Goal: Information Seeking & Learning: Learn about a topic

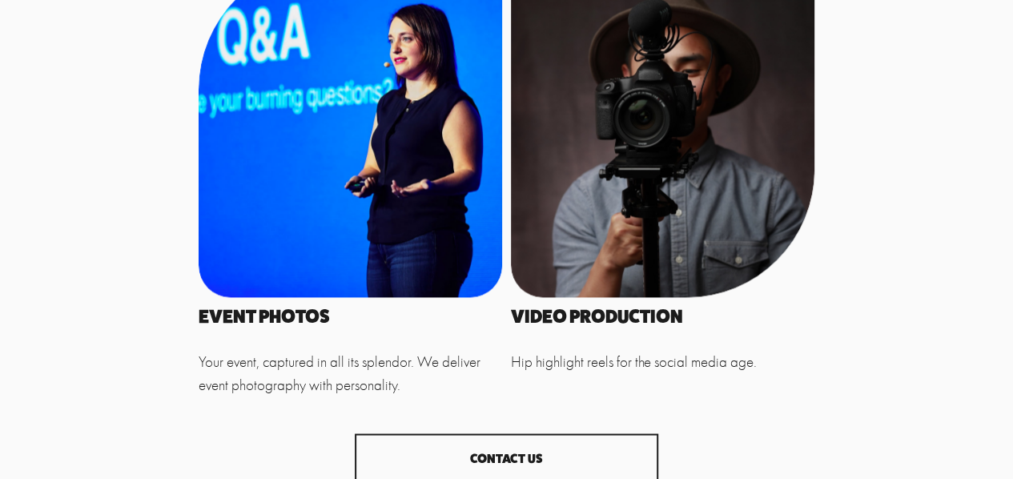
scroll to position [1228, 0]
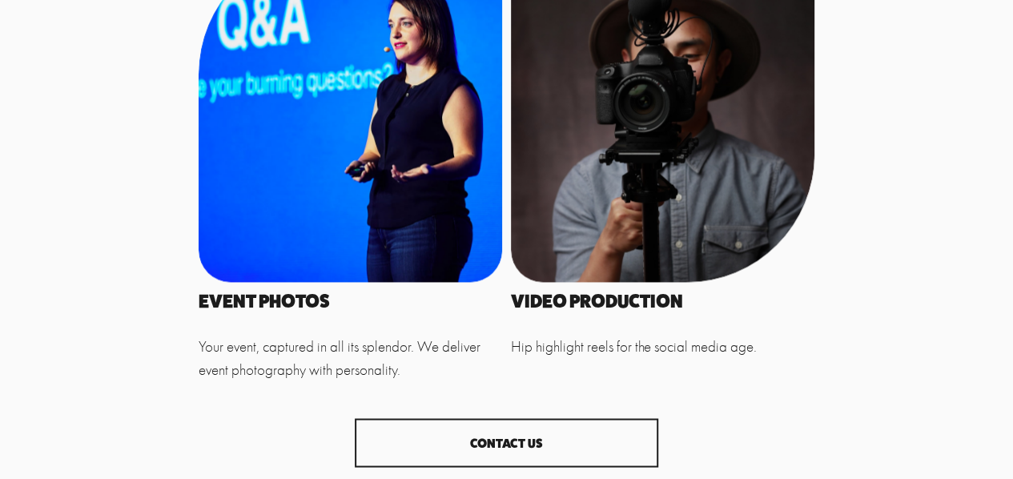
click at [351, 135] on div at bounding box center [351, 114] width 304 height 336
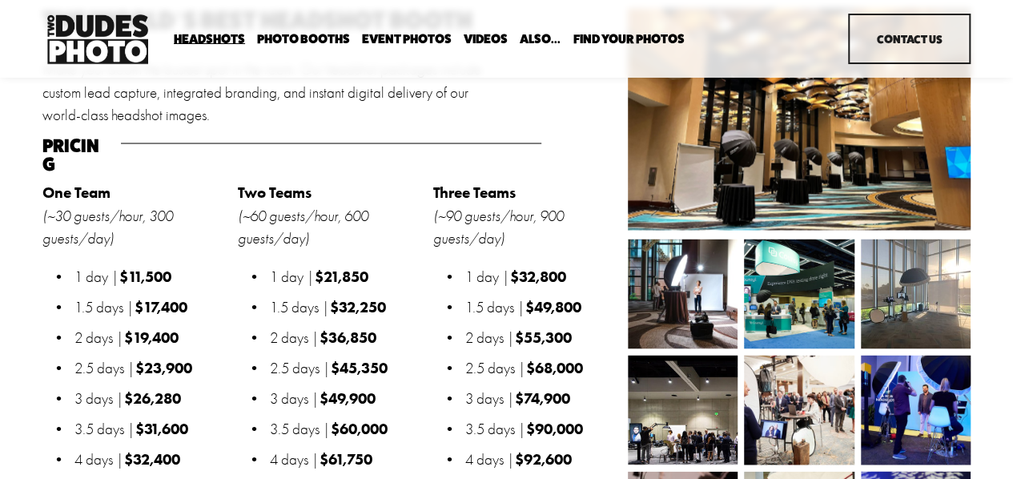
scroll to position [1468, 0]
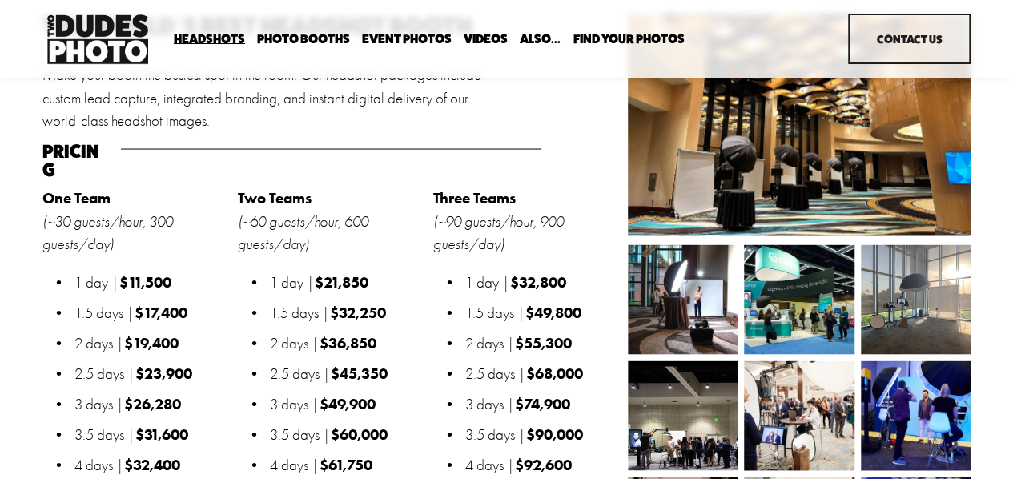
click at [414, 34] on link "Event Photos" at bounding box center [407, 38] width 90 height 15
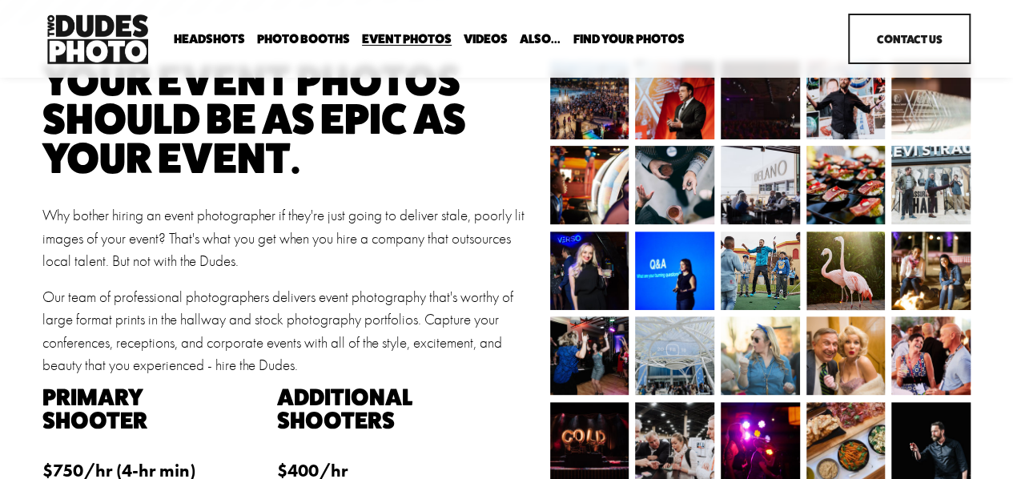
scroll to position [187, 0]
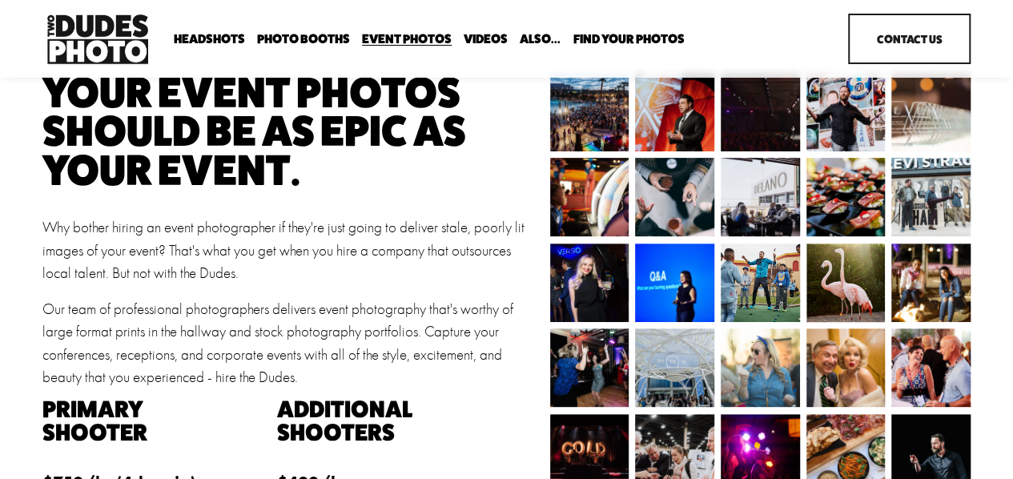
click at [670, 198] on img at bounding box center [675, 197] width 99 height 78
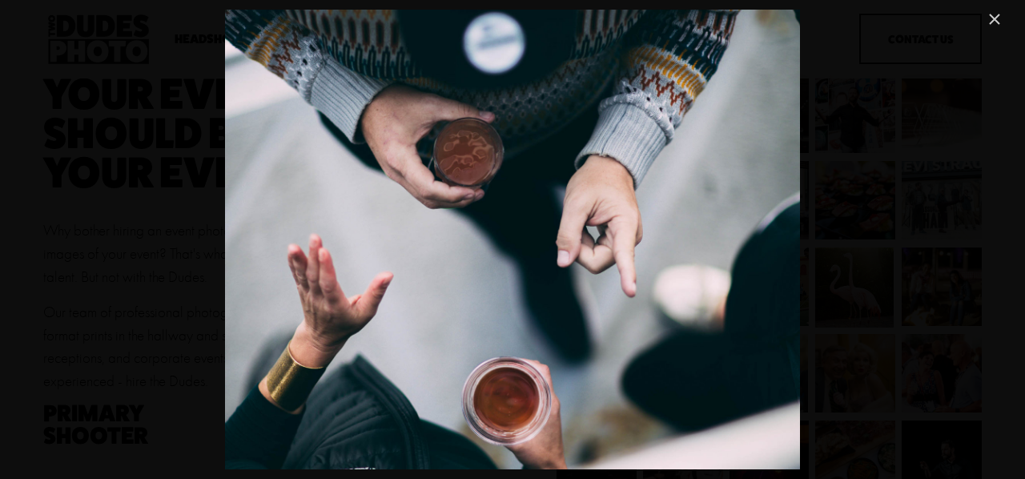
click at [988, 18] on link "Close" at bounding box center [994, 19] width 19 height 19
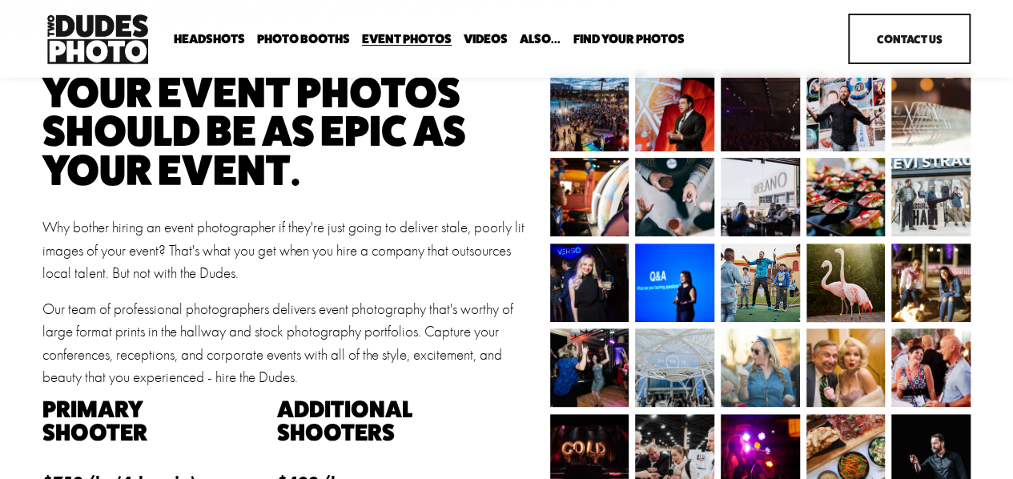
click at [934, 125] on img at bounding box center [931, 112] width 118 height 78
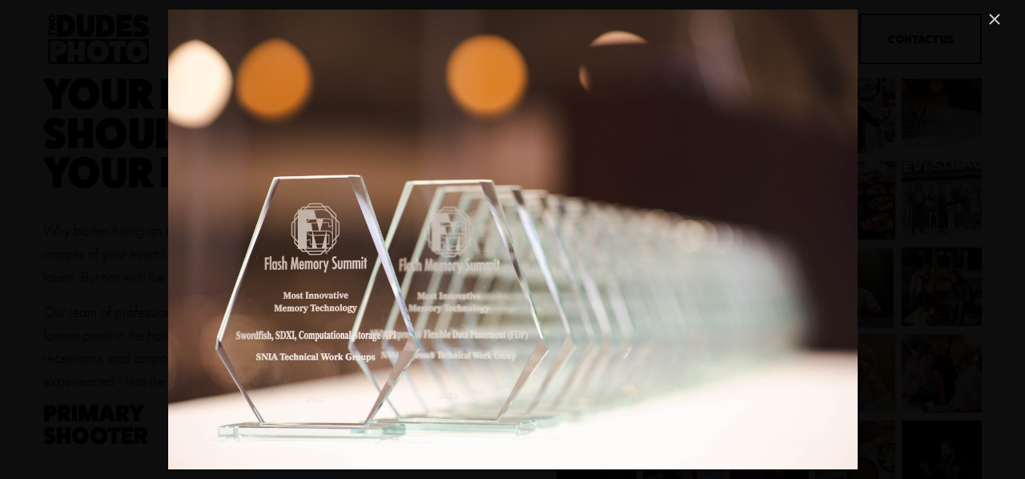
click at [992, 17] on link "Close" at bounding box center [994, 19] width 19 height 19
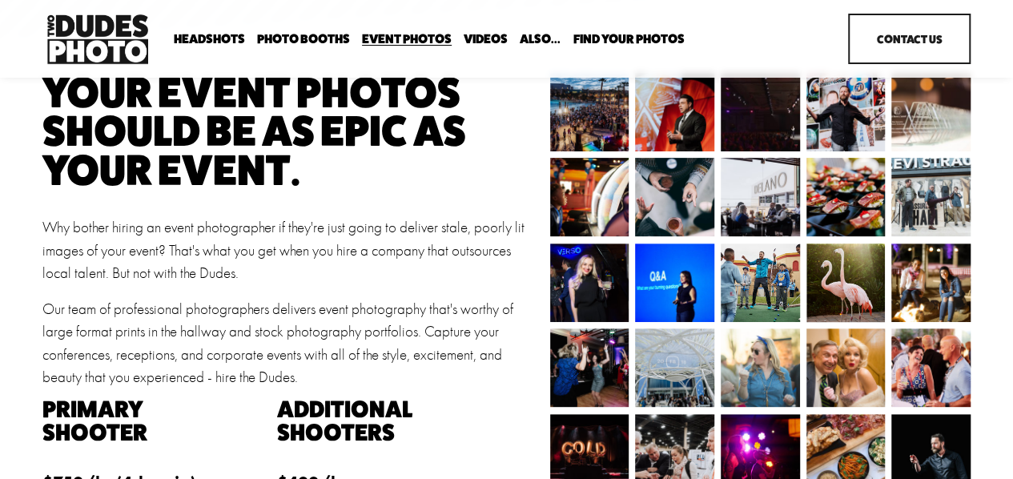
click at [852, 111] on img at bounding box center [849, 112] width 118 height 78
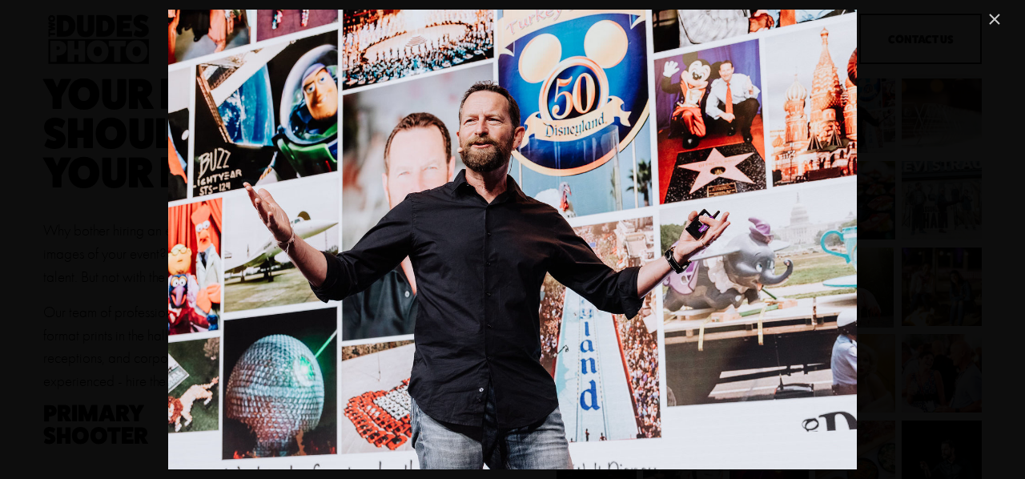
click at [992, 26] on link "Close" at bounding box center [994, 19] width 19 height 19
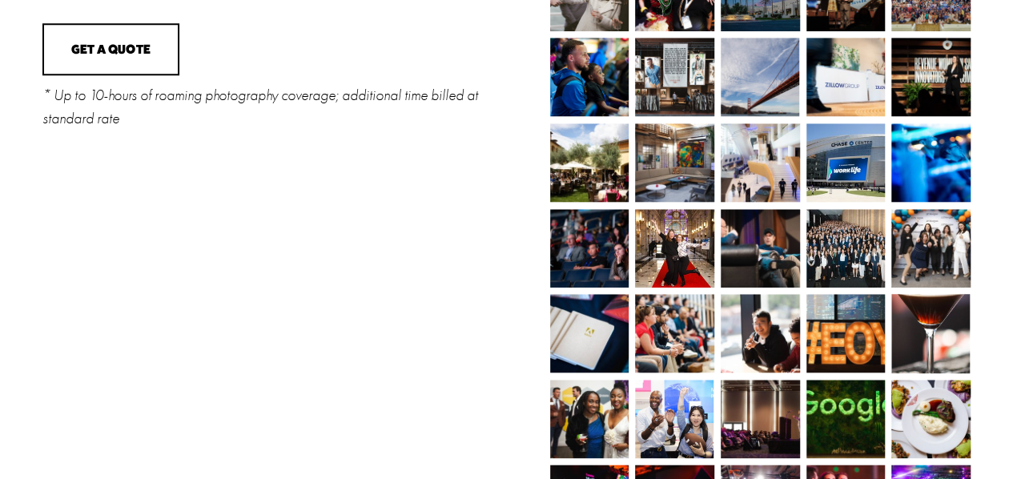
scroll to position [747, 0]
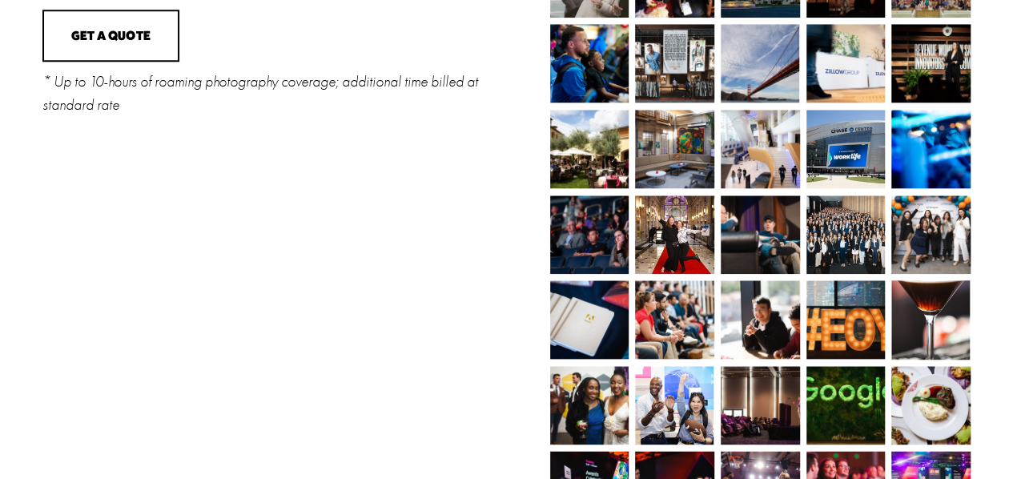
click at [579, 328] on img at bounding box center [589, 319] width 118 height 78
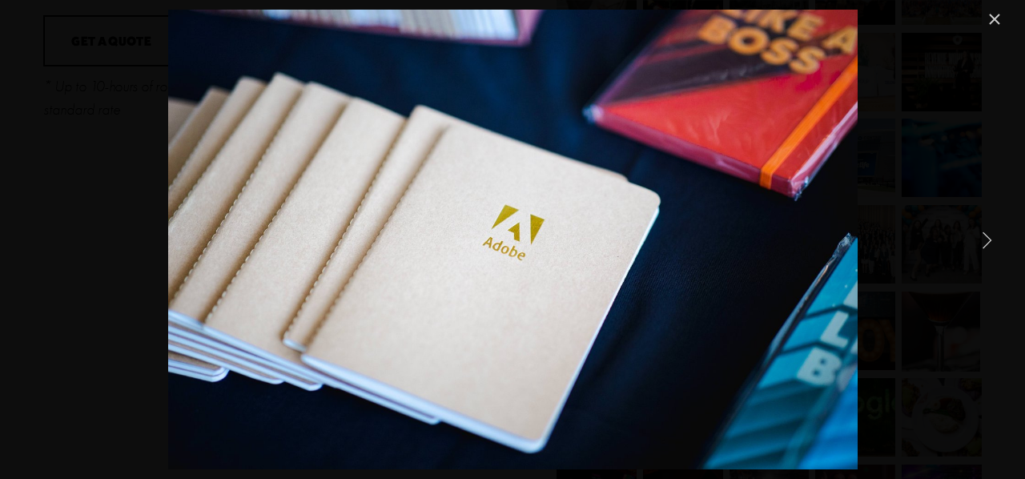
drag, startPoint x: 1000, startPoint y: 23, endPoint x: 937, endPoint y: 82, distance: 86.1
click at [999, 23] on link "Close" at bounding box center [994, 19] width 19 height 19
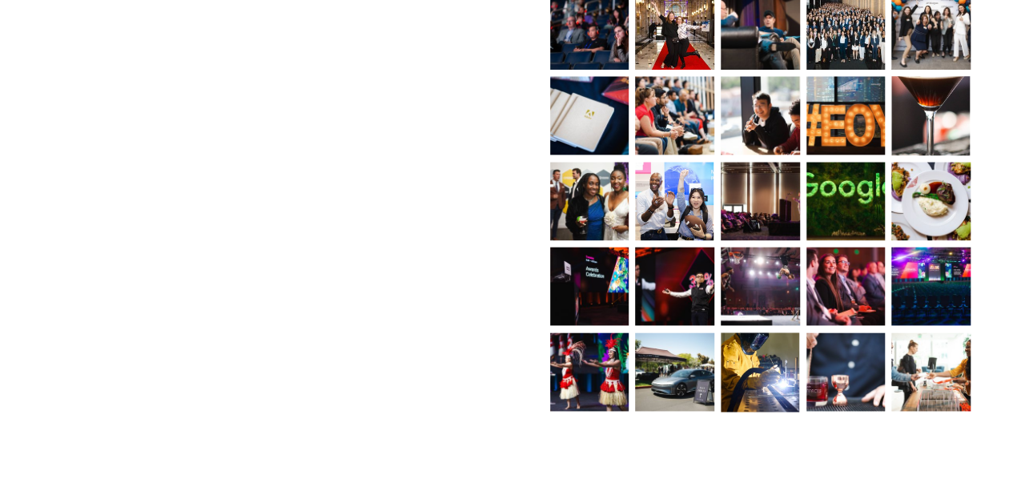
scroll to position [961, 0]
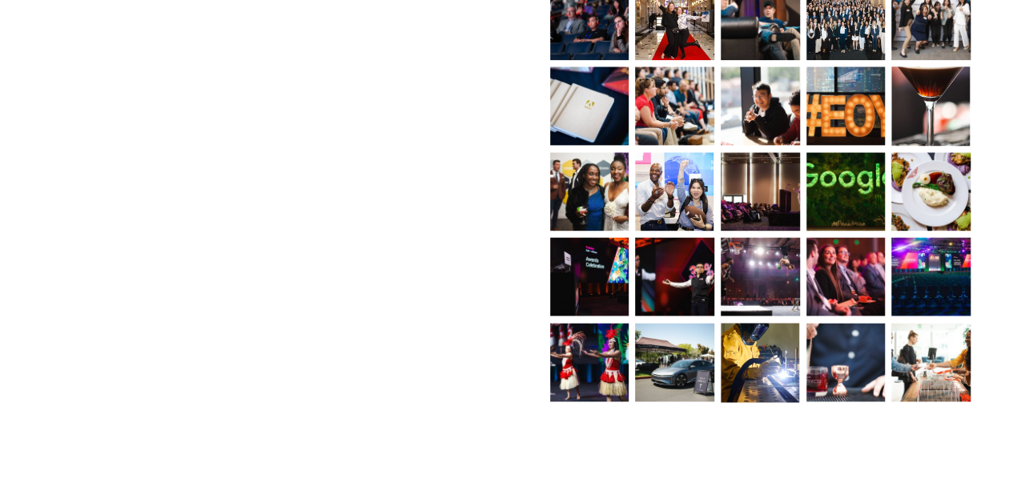
click at [923, 196] on img at bounding box center [931, 191] width 118 height 78
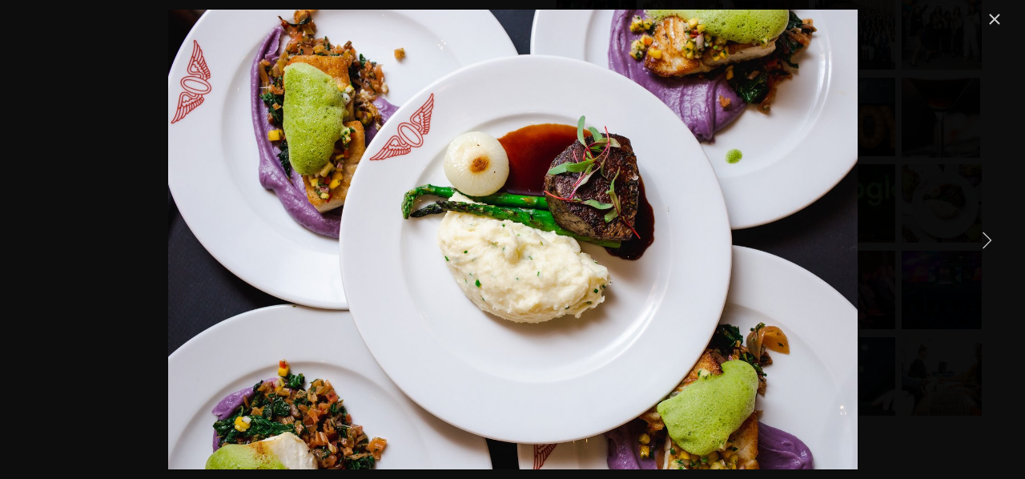
click at [992, 21] on link "Close" at bounding box center [994, 19] width 19 height 19
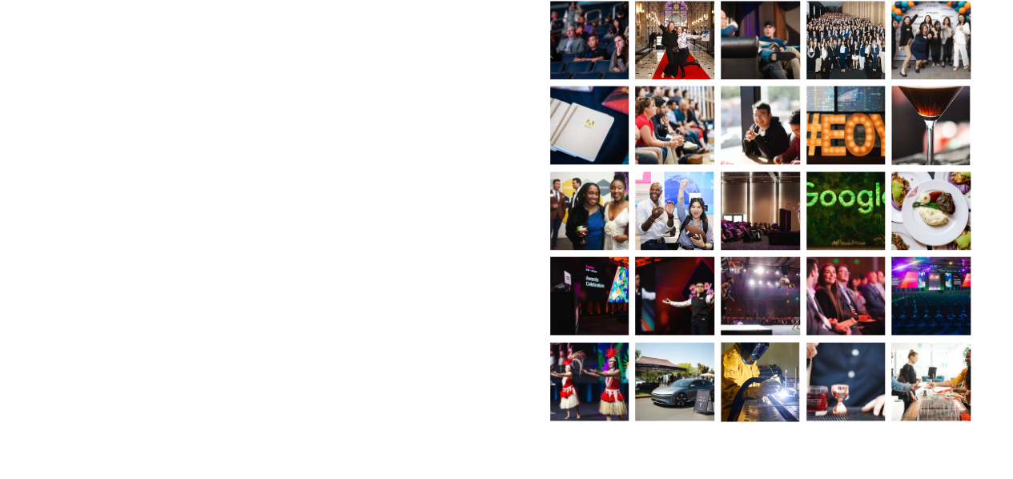
scroll to position [934, 0]
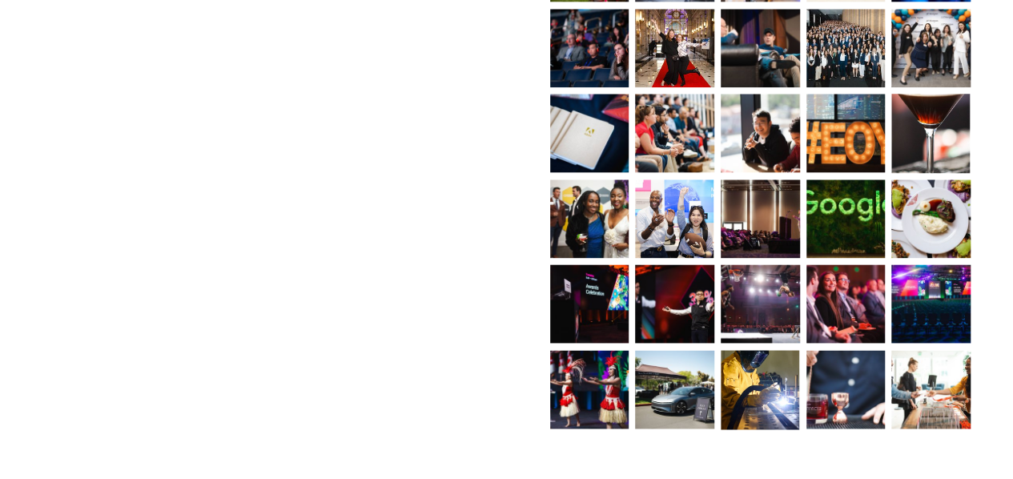
click at [859, 380] on img at bounding box center [846, 389] width 118 height 78
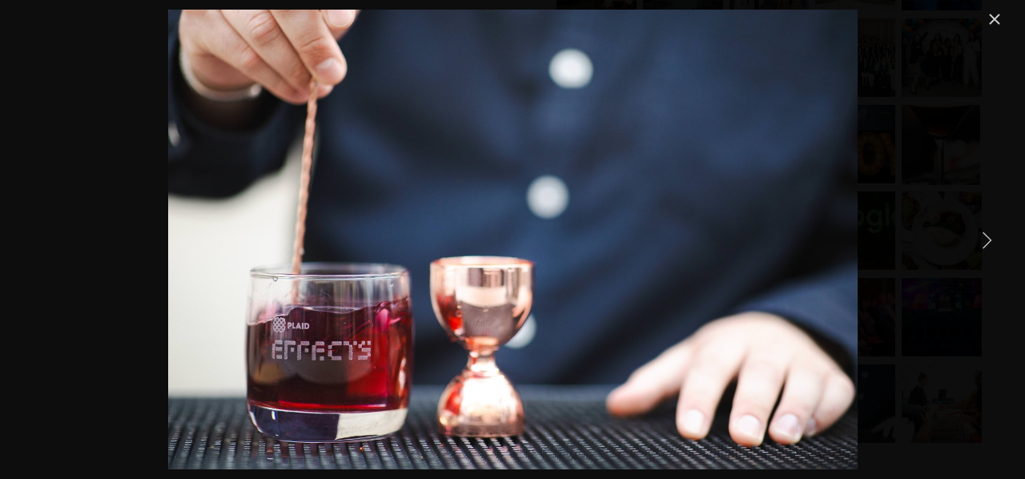
click at [988, 18] on link "Close" at bounding box center [994, 19] width 19 height 19
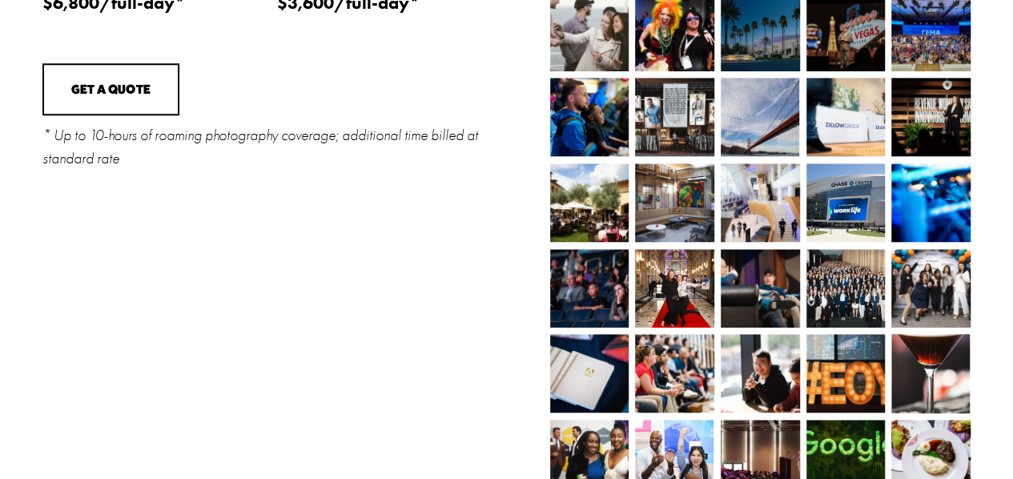
scroll to position [667, 0]
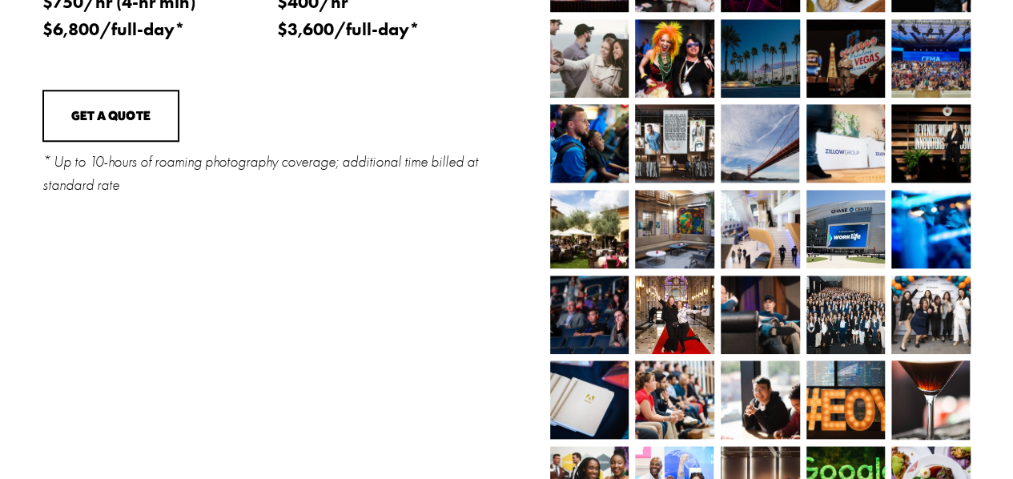
click at [849, 144] on img at bounding box center [846, 143] width 118 height 78
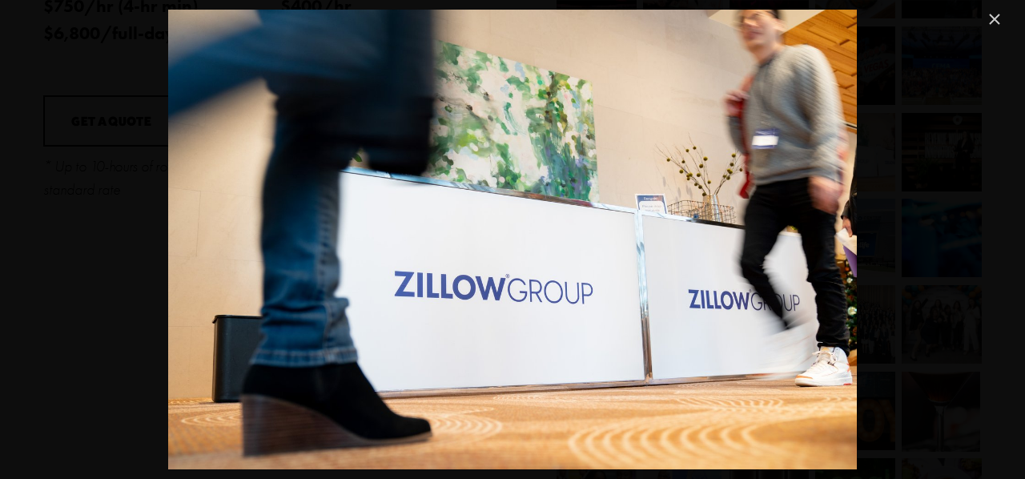
click at [989, 18] on link "Close" at bounding box center [994, 19] width 19 height 19
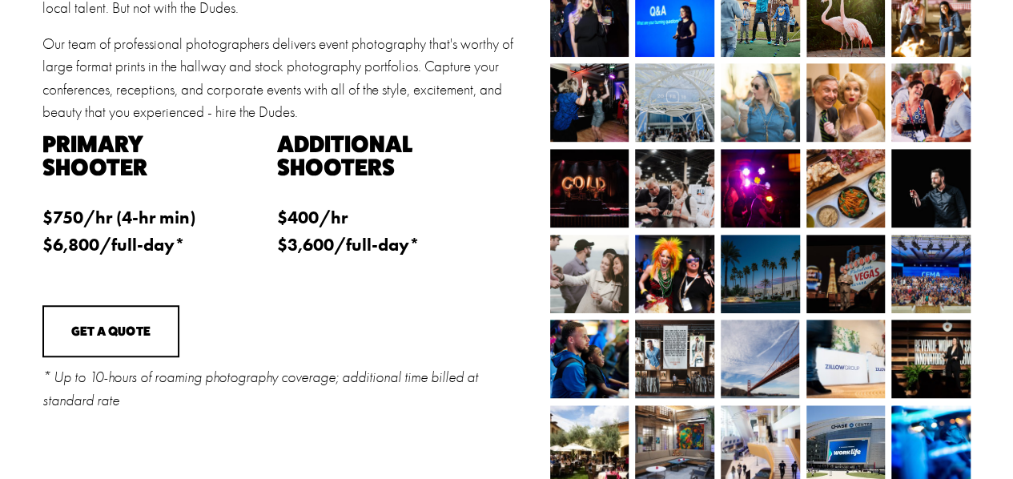
scroll to position [497, 0]
